Goal: Information Seeking & Learning: Learn about a topic

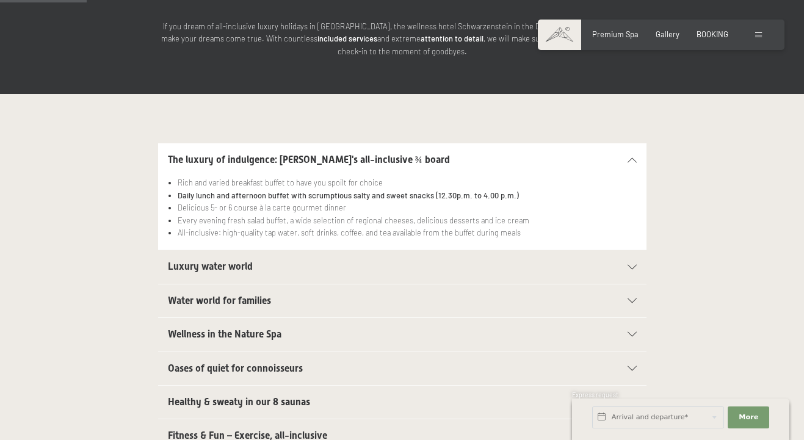
scroll to position [199, 0]
click at [632, 265] on icon at bounding box center [632, 267] width 9 height 5
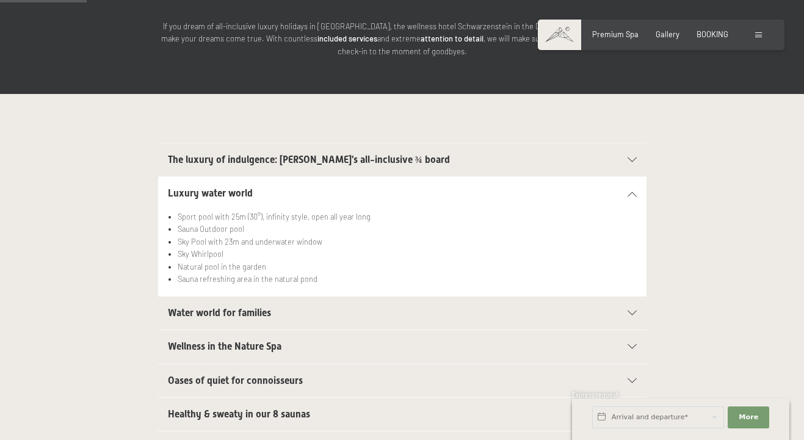
click at [633, 311] on icon at bounding box center [632, 313] width 9 height 5
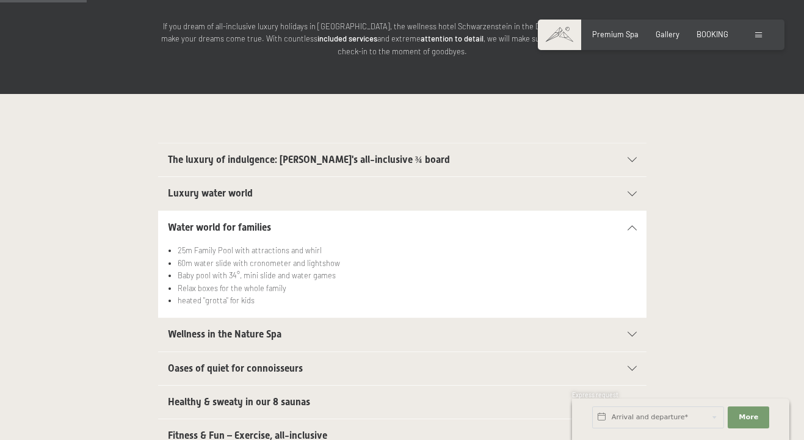
click at [635, 332] on icon at bounding box center [632, 334] width 9 height 5
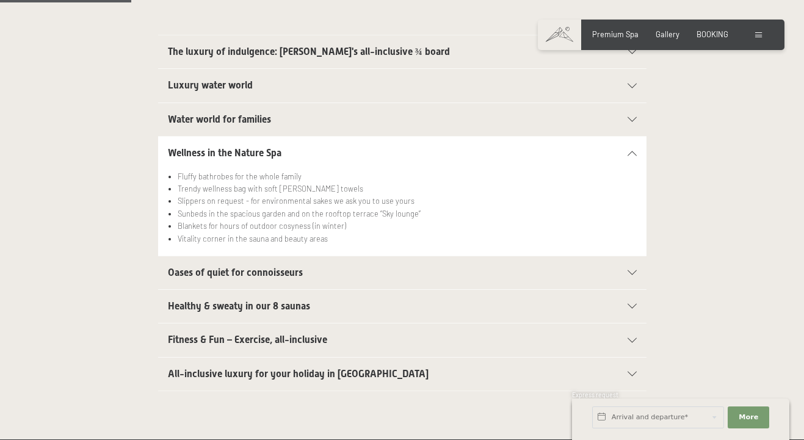
scroll to position [313, 0]
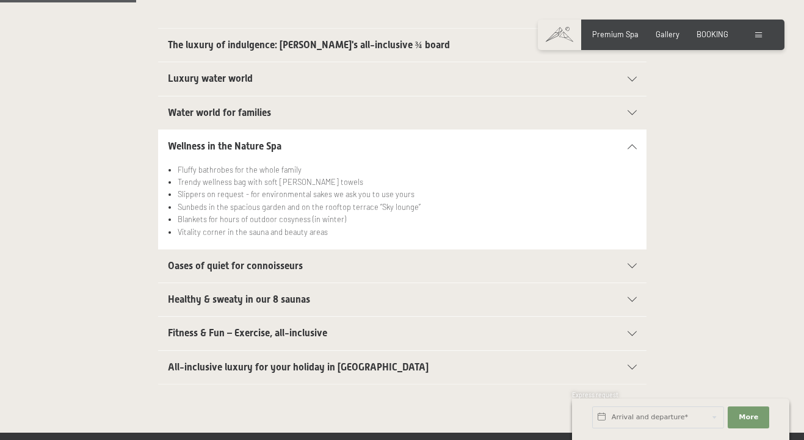
click at [630, 264] on icon at bounding box center [632, 266] width 9 height 5
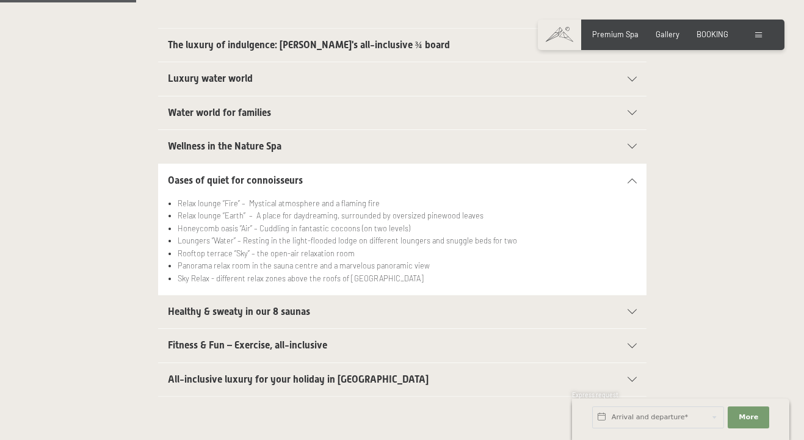
click at [629, 310] on icon at bounding box center [632, 312] width 9 height 5
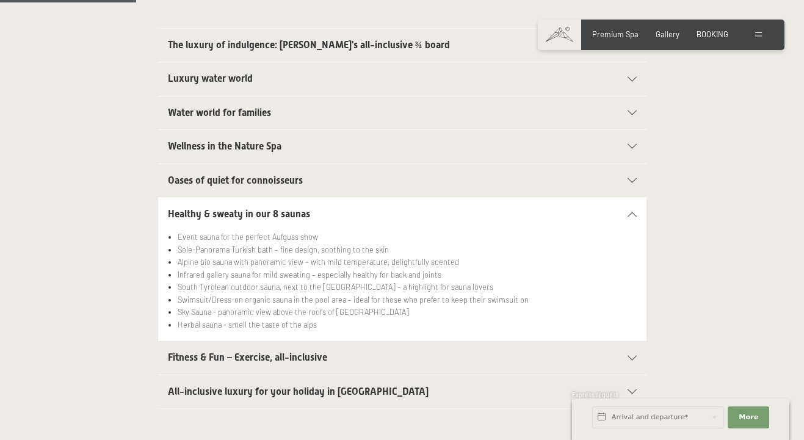
click at [633, 356] on icon at bounding box center [632, 358] width 9 height 5
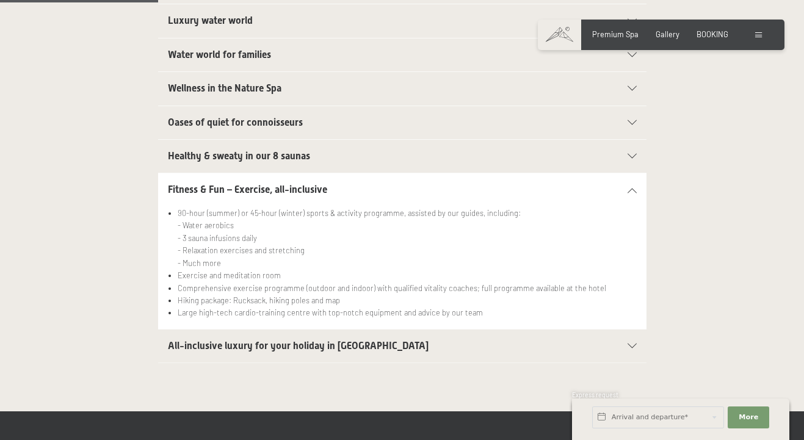
scroll to position [375, 0]
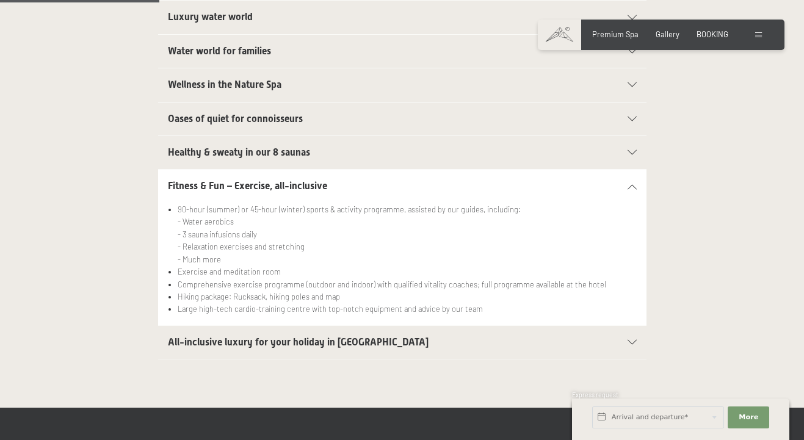
click at [629, 340] on icon at bounding box center [632, 342] width 9 height 5
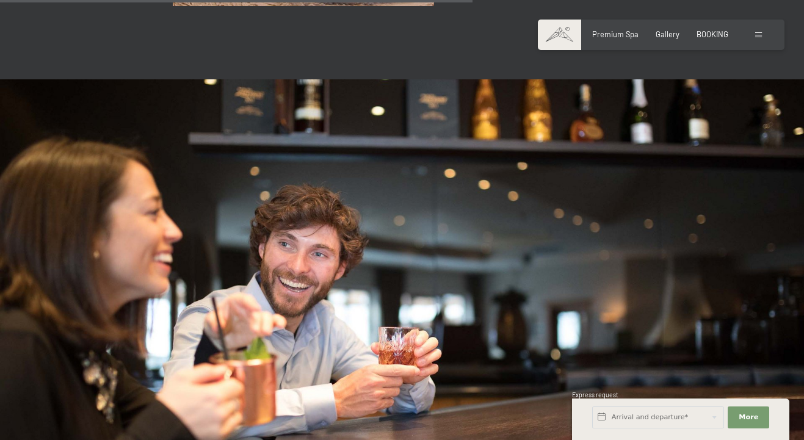
scroll to position [1135, 0]
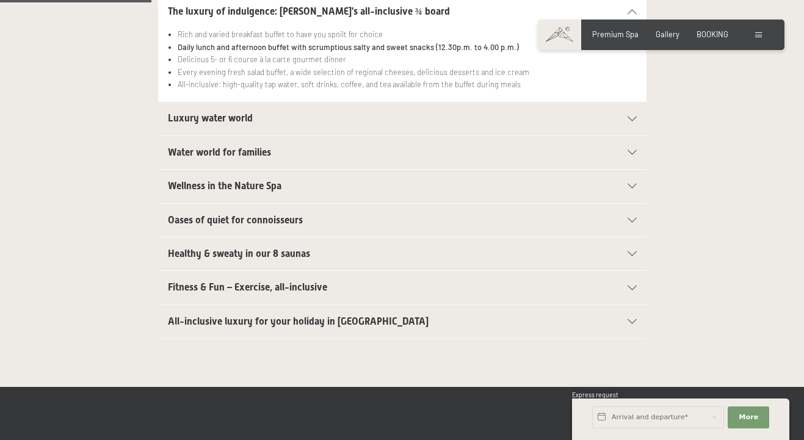
scroll to position [349, 0]
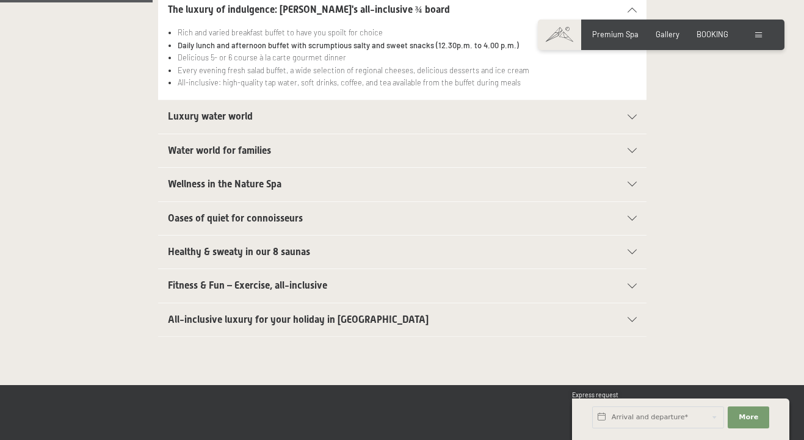
click at [630, 284] on icon at bounding box center [632, 286] width 9 height 5
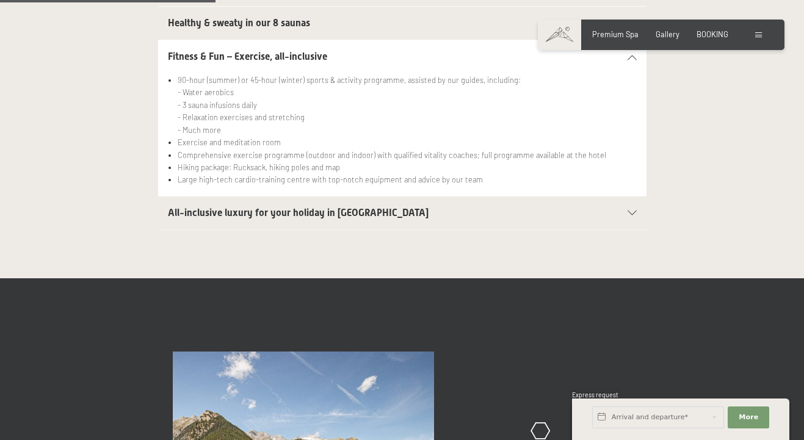
scroll to position [506, 0]
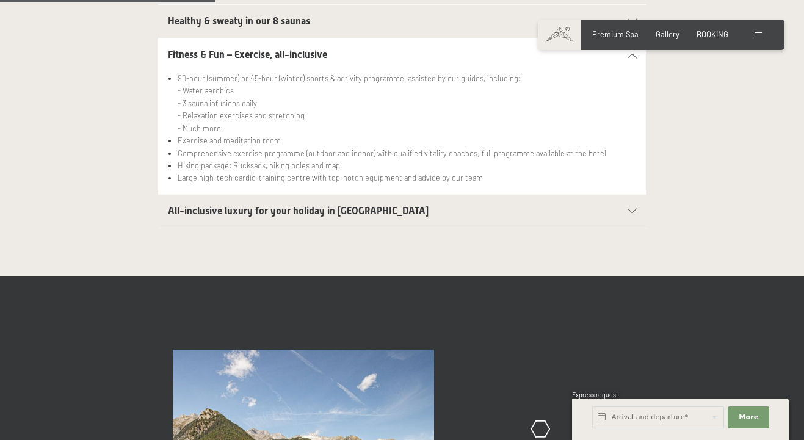
click at [630, 209] on icon at bounding box center [632, 211] width 9 height 5
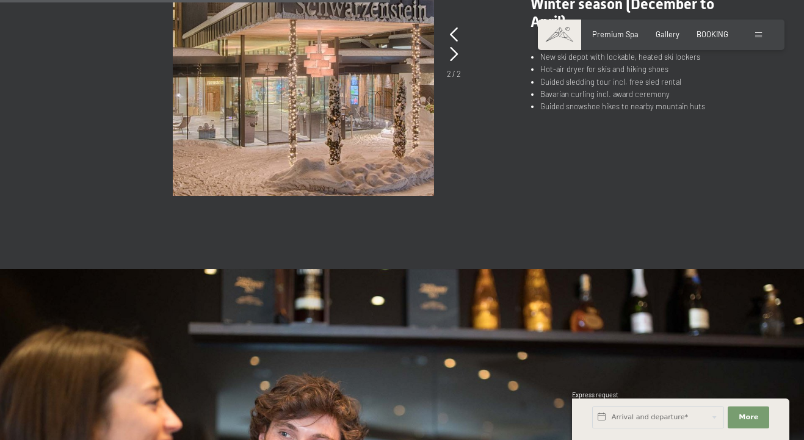
scroll to position [910, 0]
